Goal: Complete application form

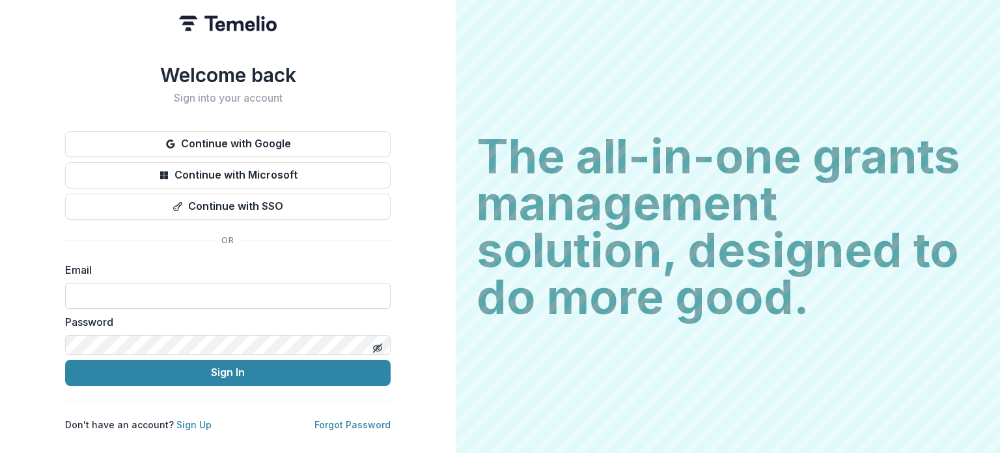
click at [241, 283] on input at bounding box center [228, 296] width 326 height 26
type input "**********"
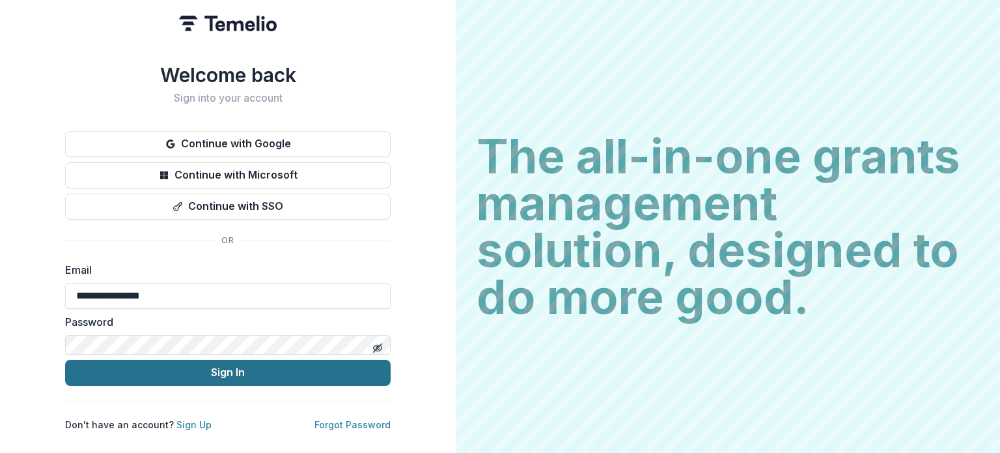
click at [221, 359] on button "Sign In" at bounding box center [228, 372] width 326 height 26
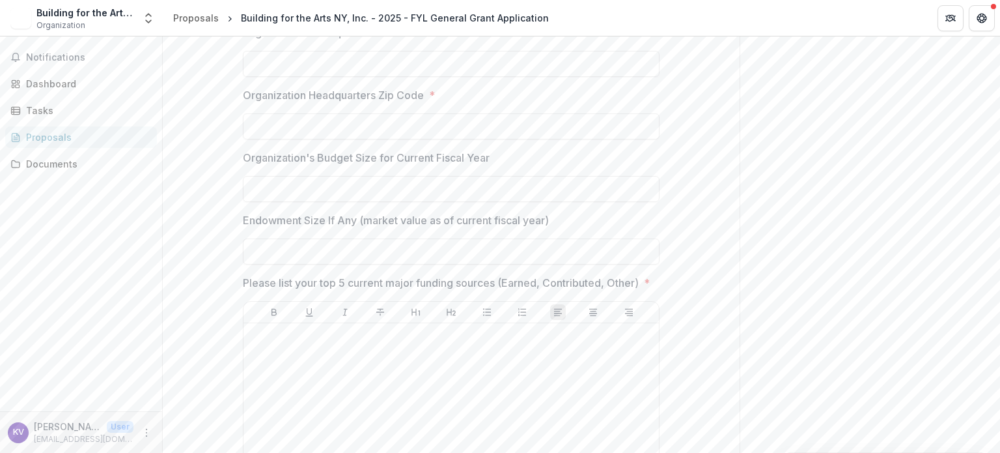
scroll to position [627, 0]
click at [644, 273] on span "*" at bounding box center [647, 281] width 6 height 16
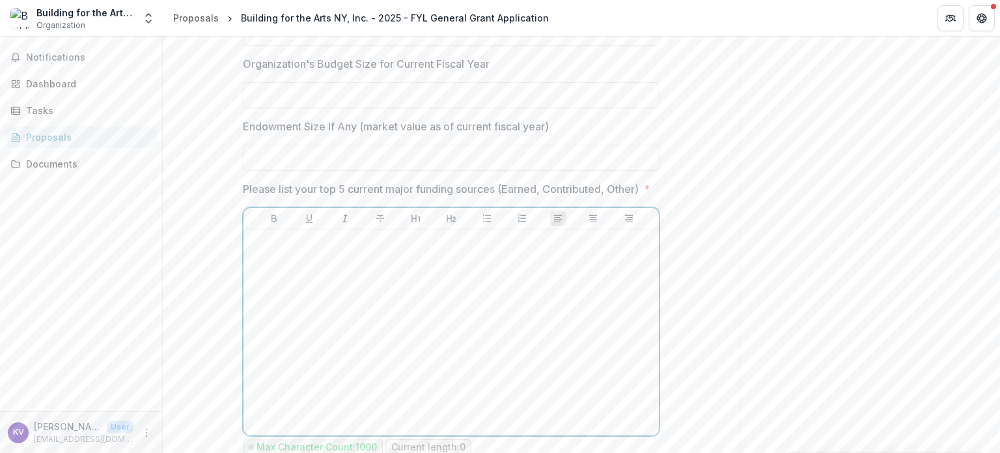
scroll to position [721, 0]
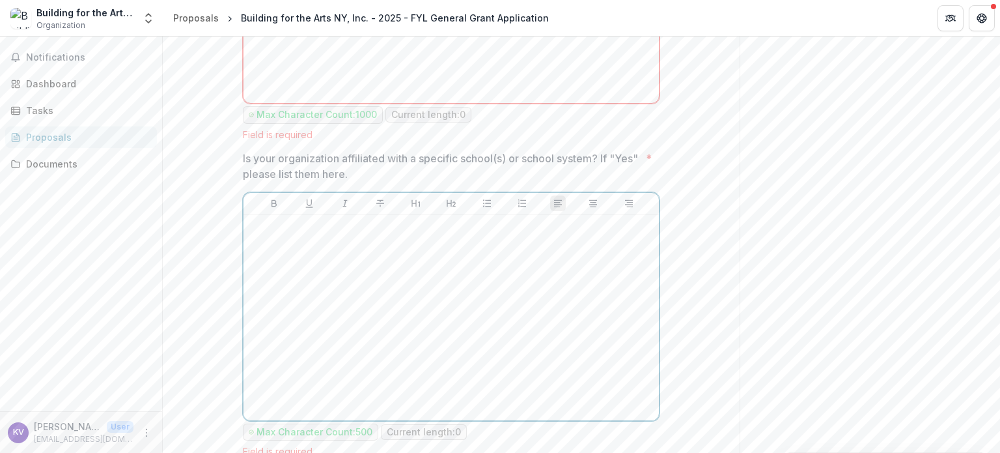
scroll to position [1053, 0]
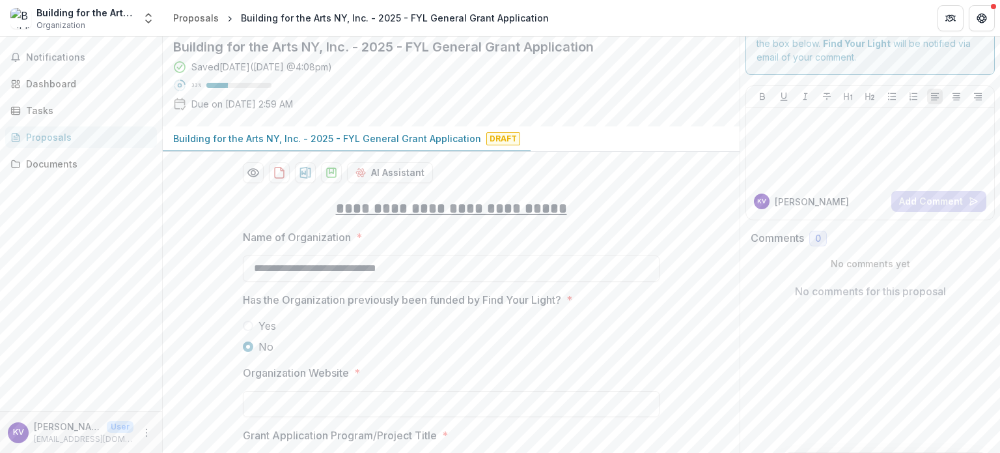
scroll to position [0, 0]
